Goal: Information Seeking & Learning: Learn about a topic

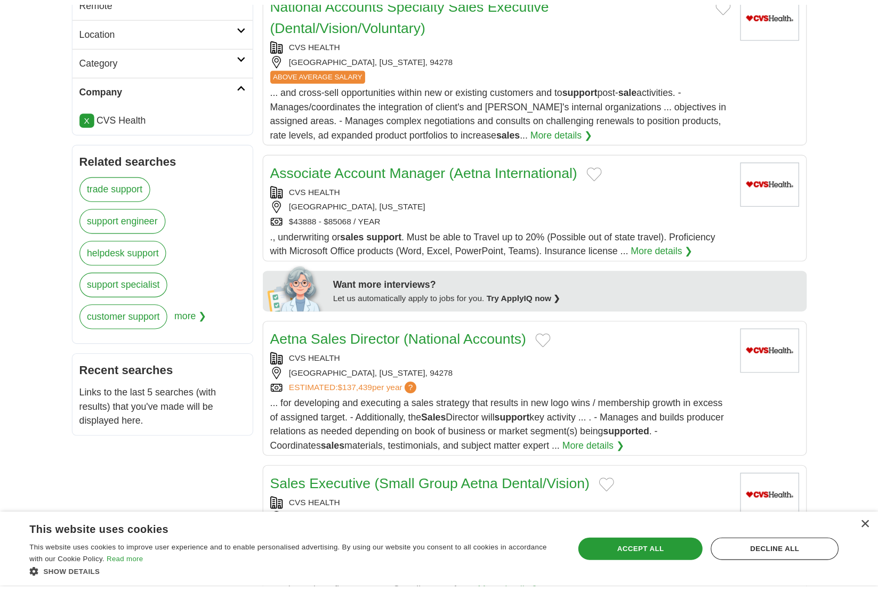
scroll to position [284, 0]
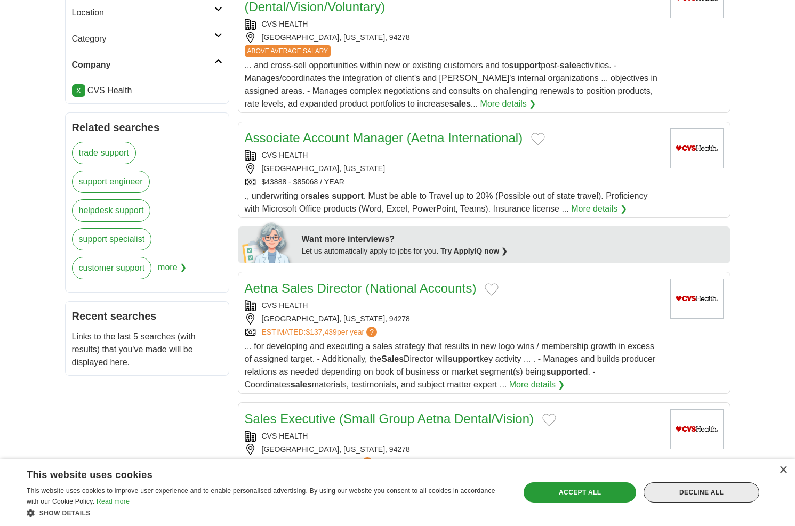
click at [714, 496] on div "Decline all" at bounding box center [701, 492] width 116 height 20
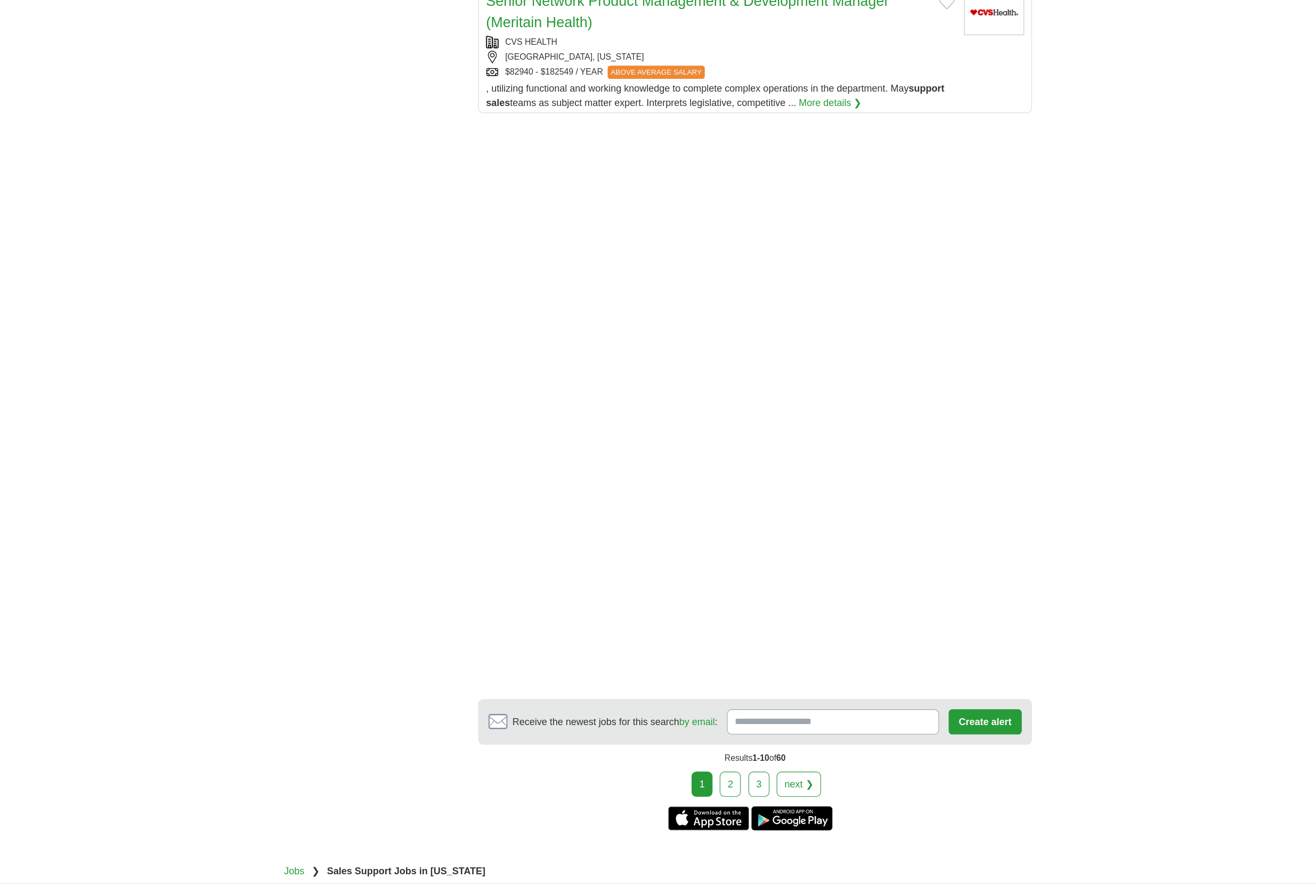
scroll to position [1421, 0]
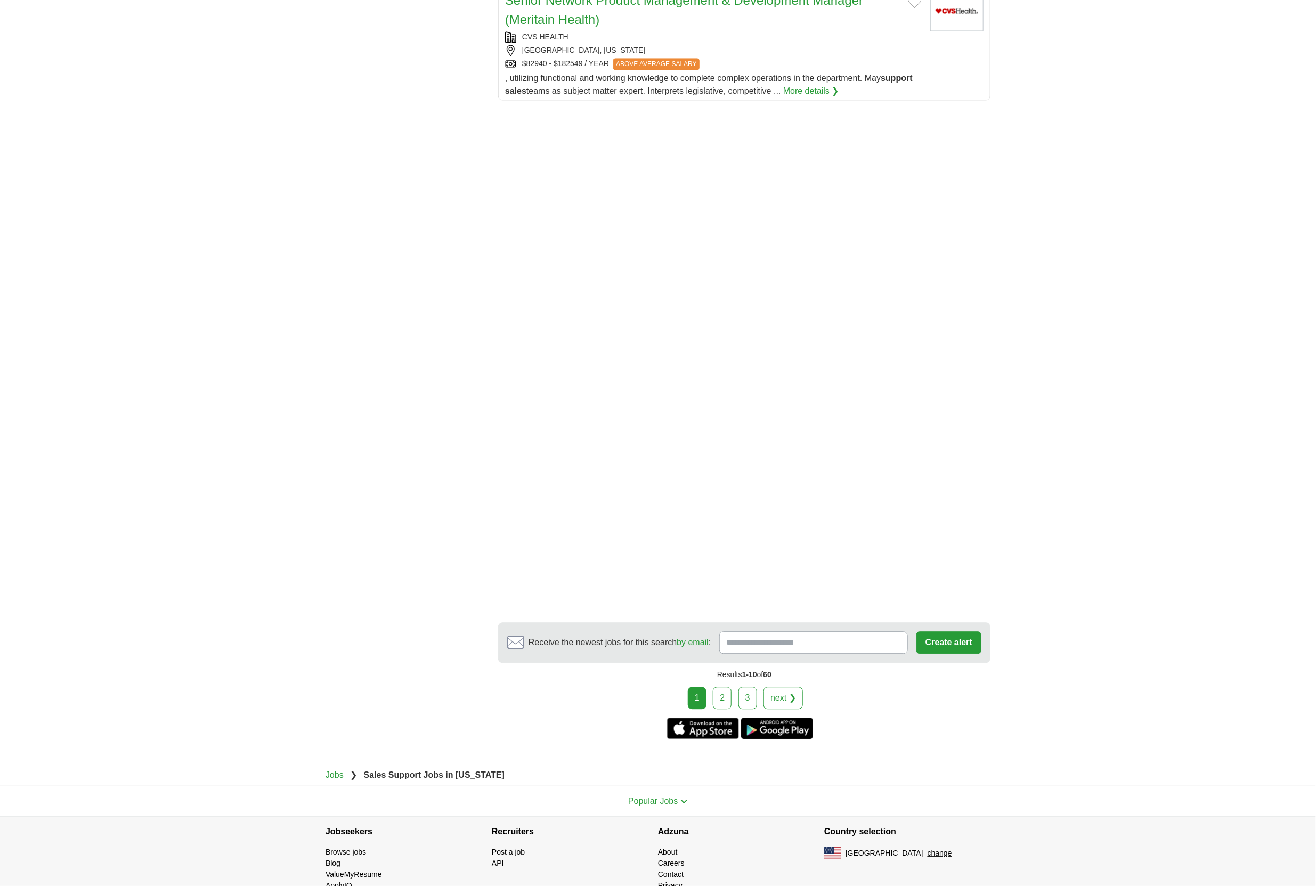
click at [723, 525] on link "2" at bounding box center [722, 698] width 19 height 22
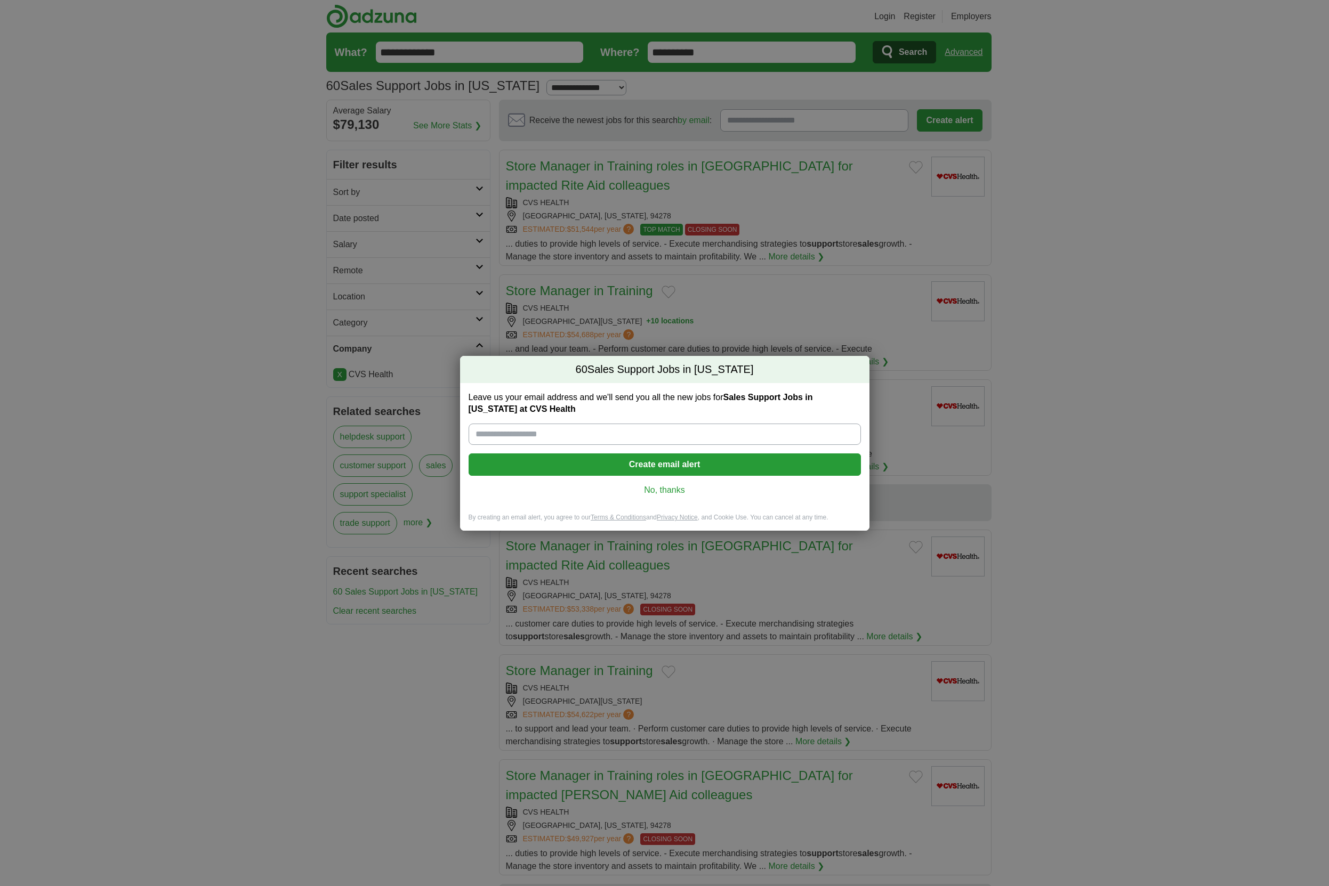
click at [658, 483] on div "Leave us your email address and we'll send you all the new jobs for Sales Suppo…" at bounding box center [664, 448] width 409 height 130
click at [660, 491] on link "No, thanks" at bounding box center [664, 490] width 375 height 12
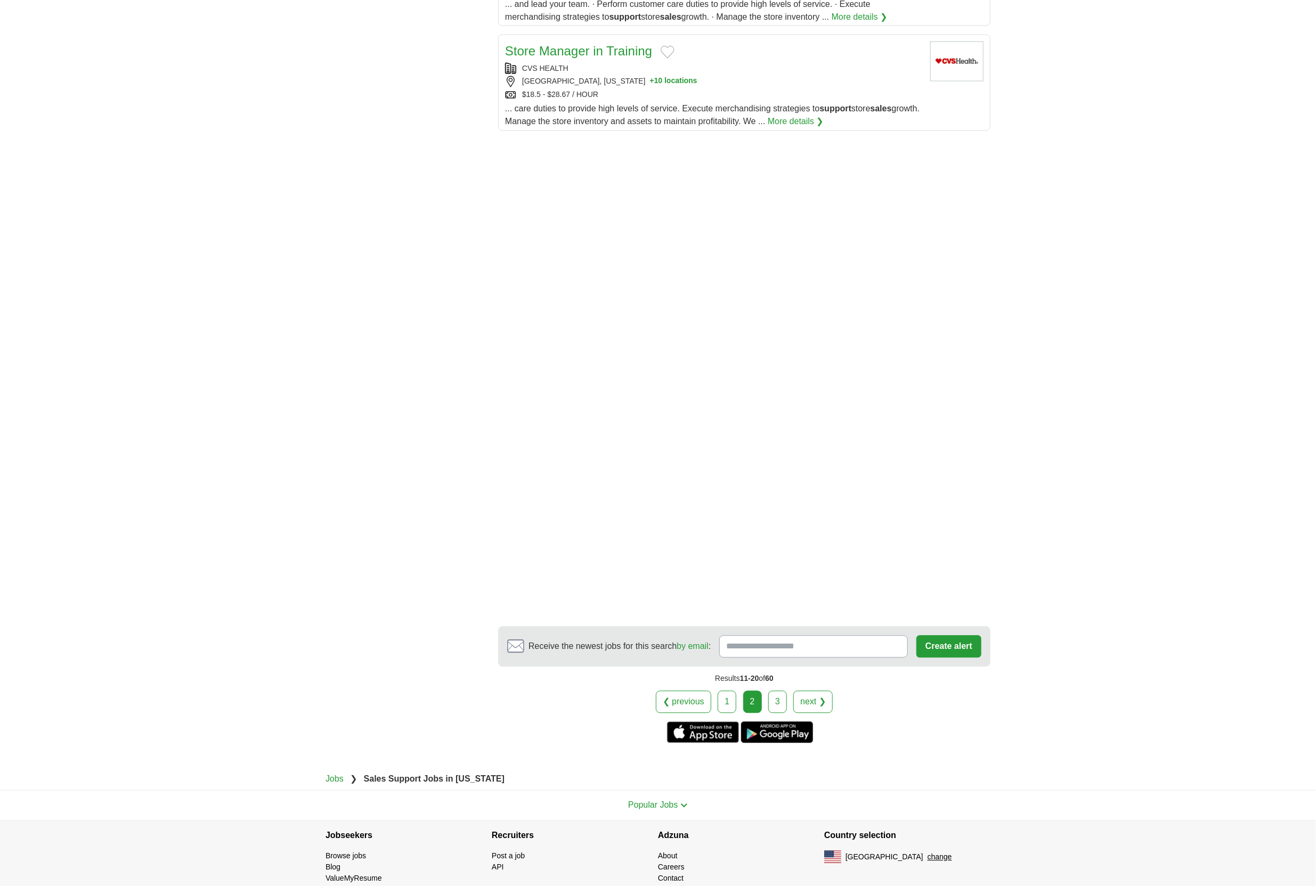
scroll to position [1268, 0]
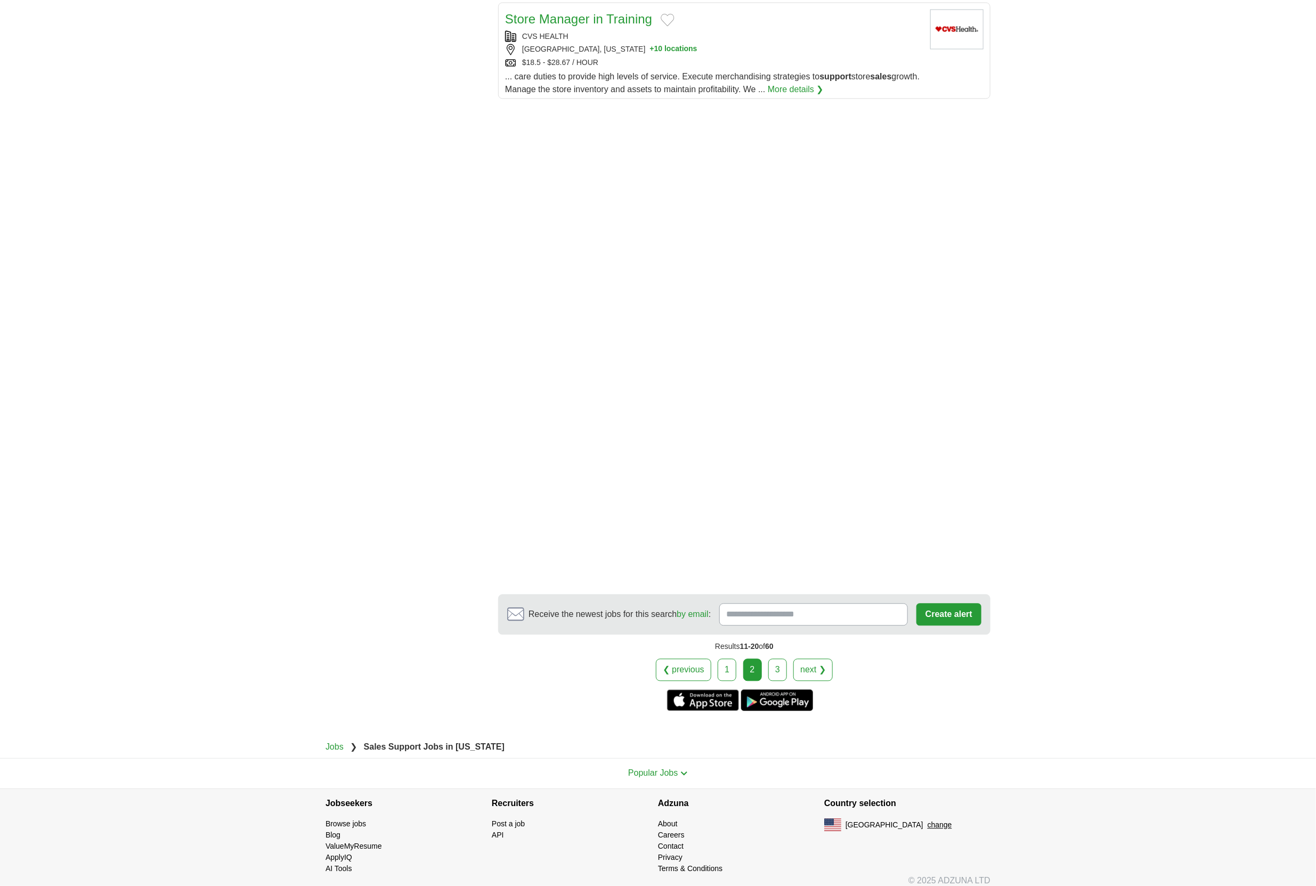
click at [778, 660] on link "3" at bounding box center [777, 670] width 19 height 22
